Goal: Information Seeking & Learning: Understand process/instructions

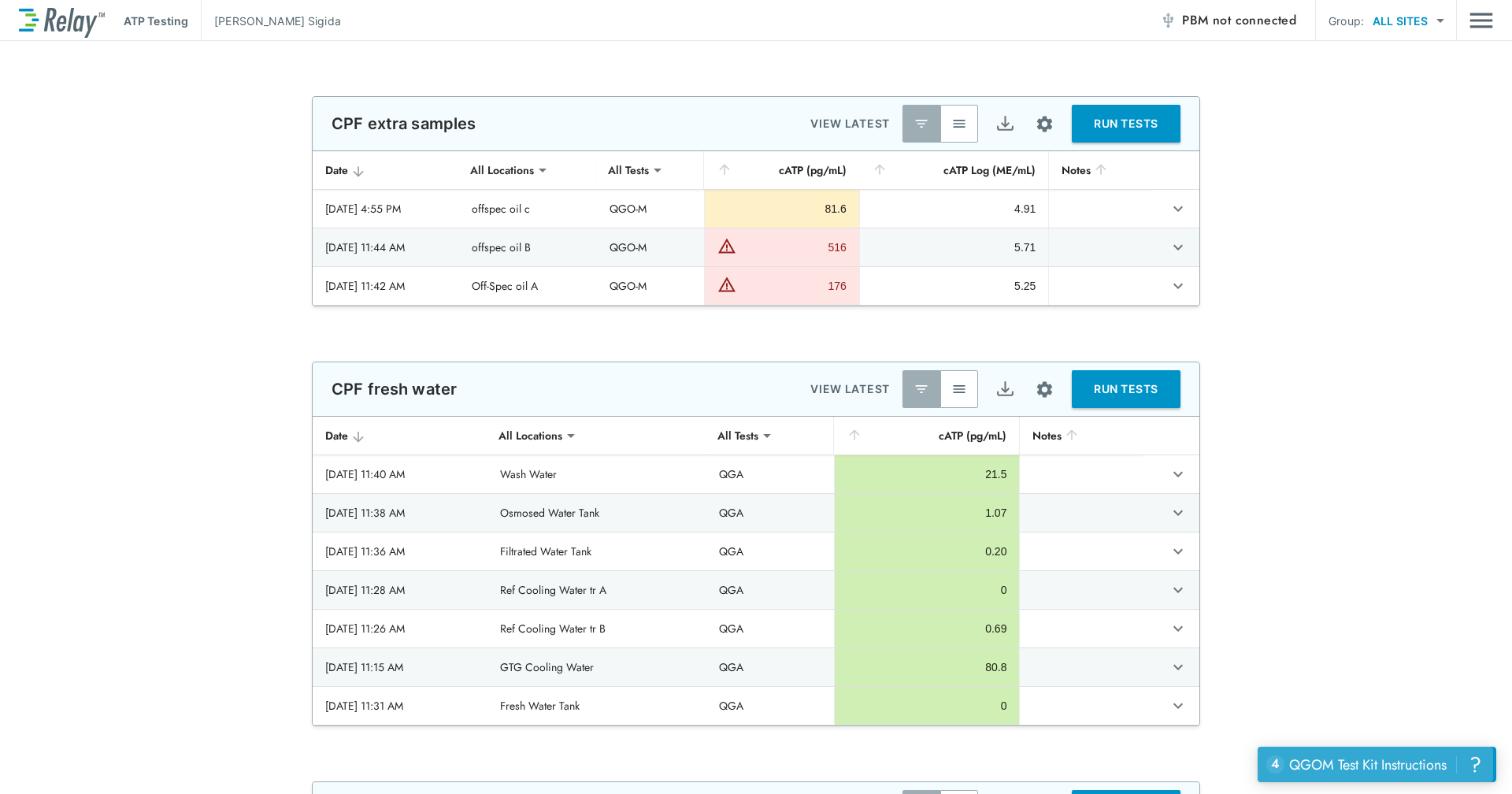
click at [1372, 765] on div "QGOM Test Kit Instructions" at bounding box center [1368, 765] width 158 height 21
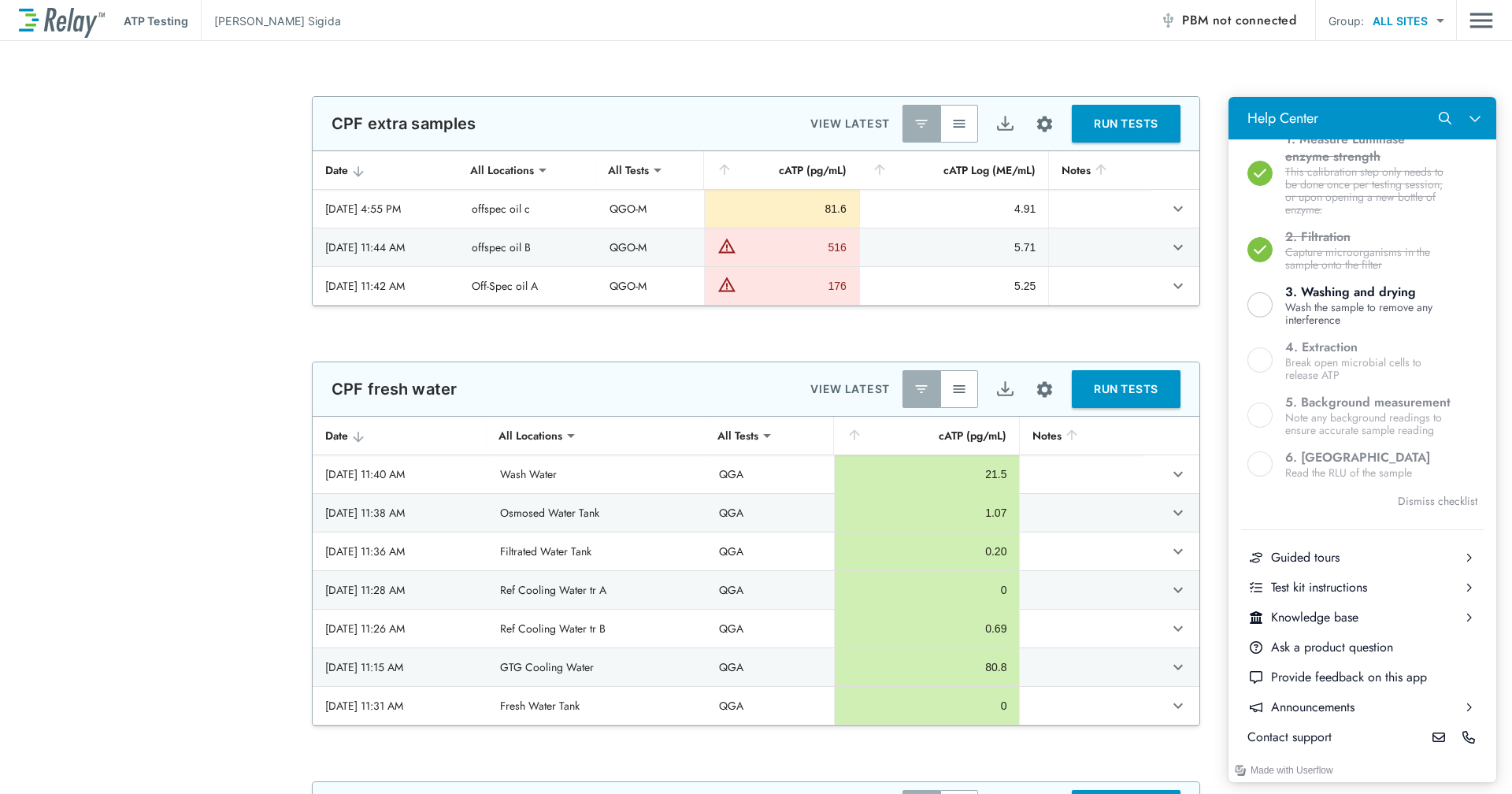
scroll to position [509, 0]
click at [1363, 587] on div "Test kit instructions" at bounding box center [1362, 588] width 182 height 17
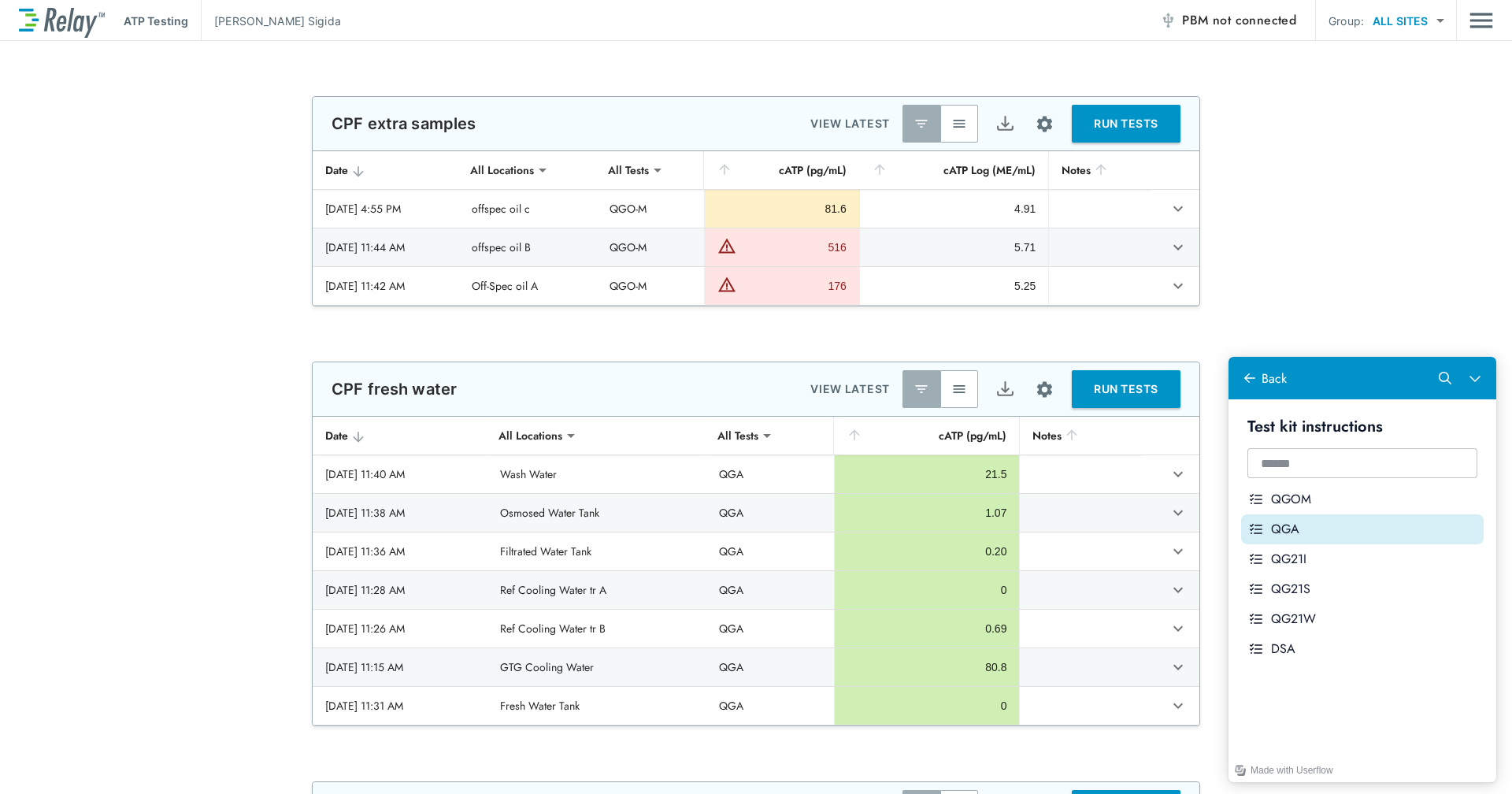
click at [1360, 531] on div "QGA" at bounding box center [1374, 529] width 206 height 17
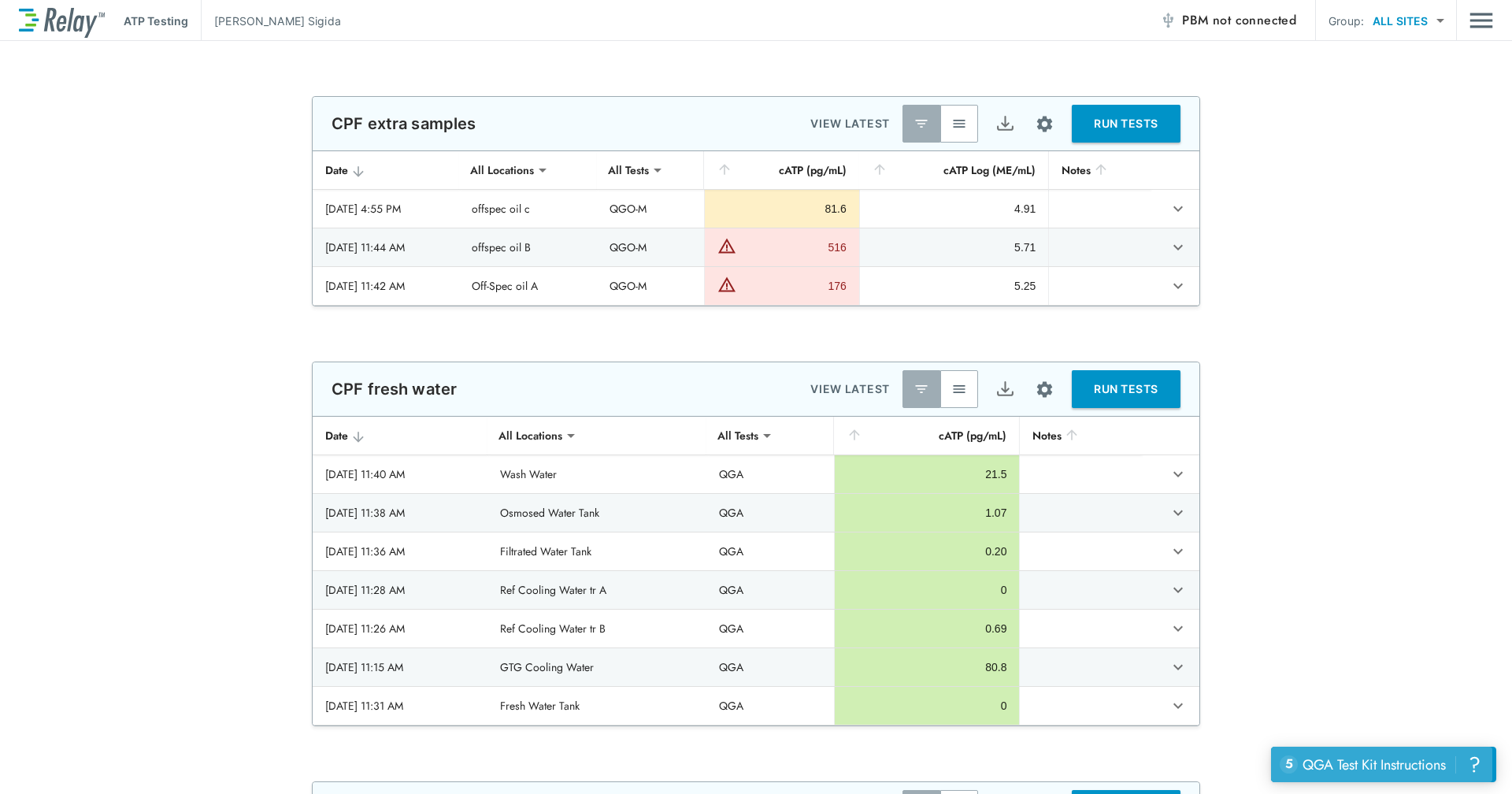
click at [1362, 762] on div "QGA Test Kit Instructions" at bounding box center [1374, 765] width 143 height 21
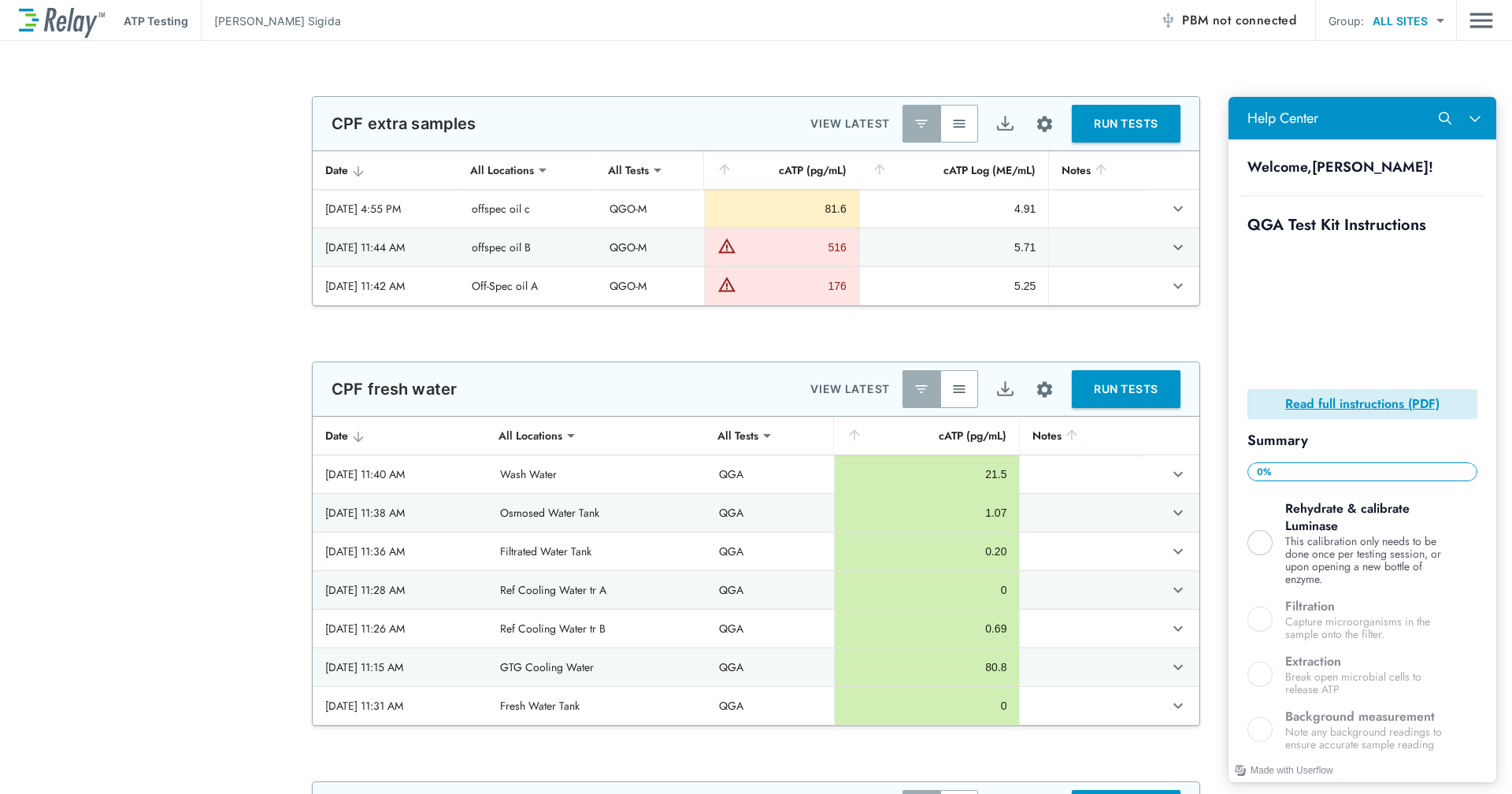
click at [1209, 459] on div "**********" at bounding box center [756, 544] width 1512 height 365
